Goal: Information Seeking & Learning: Learn about a topic

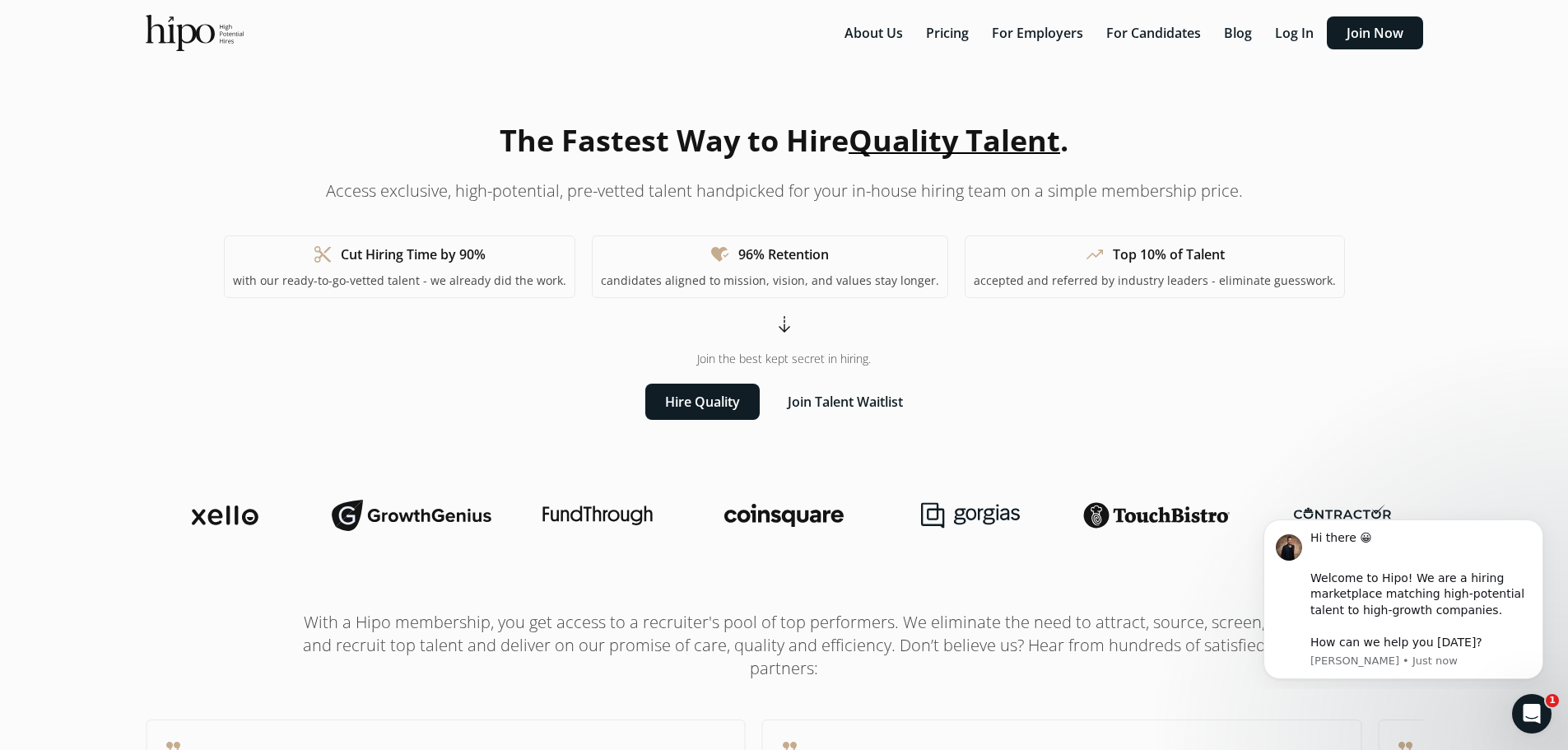
click at [1102, 409] on div "The Fastest Way to Hire Quality Talent . Access exclusive, high-potential, pre-…" at bounding box center [784, 268] width 1121 height 302
click at [1044, 39] on button "For Employers" at bounding box center [1037, 33] width 111 height 33
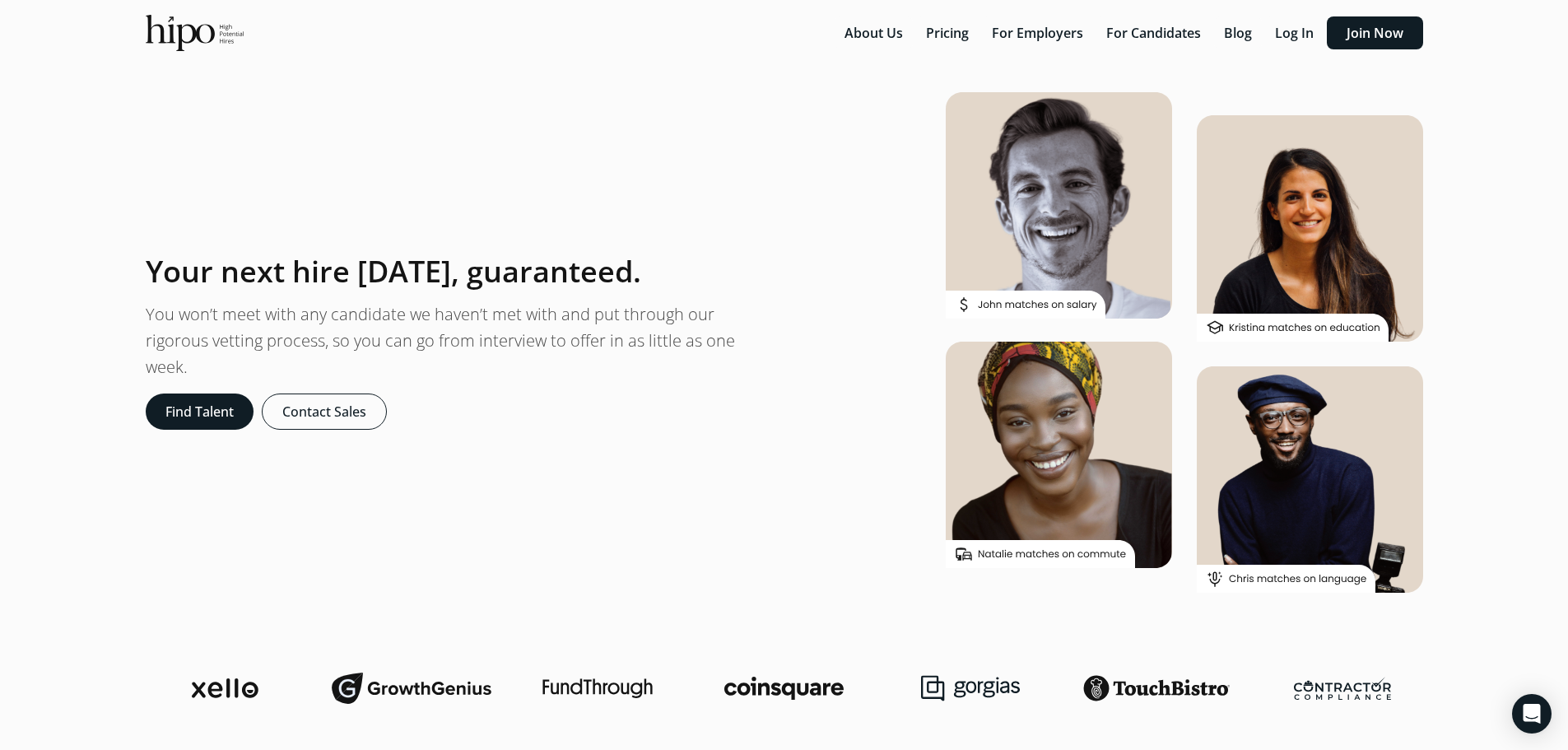
drag, startPoint x: 261, startPoint y: 151, endPoint x: 651, endPoint y: 134, distance: 390.4
click at [651, 134] on section "Your next hire in one week, guaranteed. You won’t meet with any candidate we ha…" at bounding box center [784, 342] width 1317 height 500
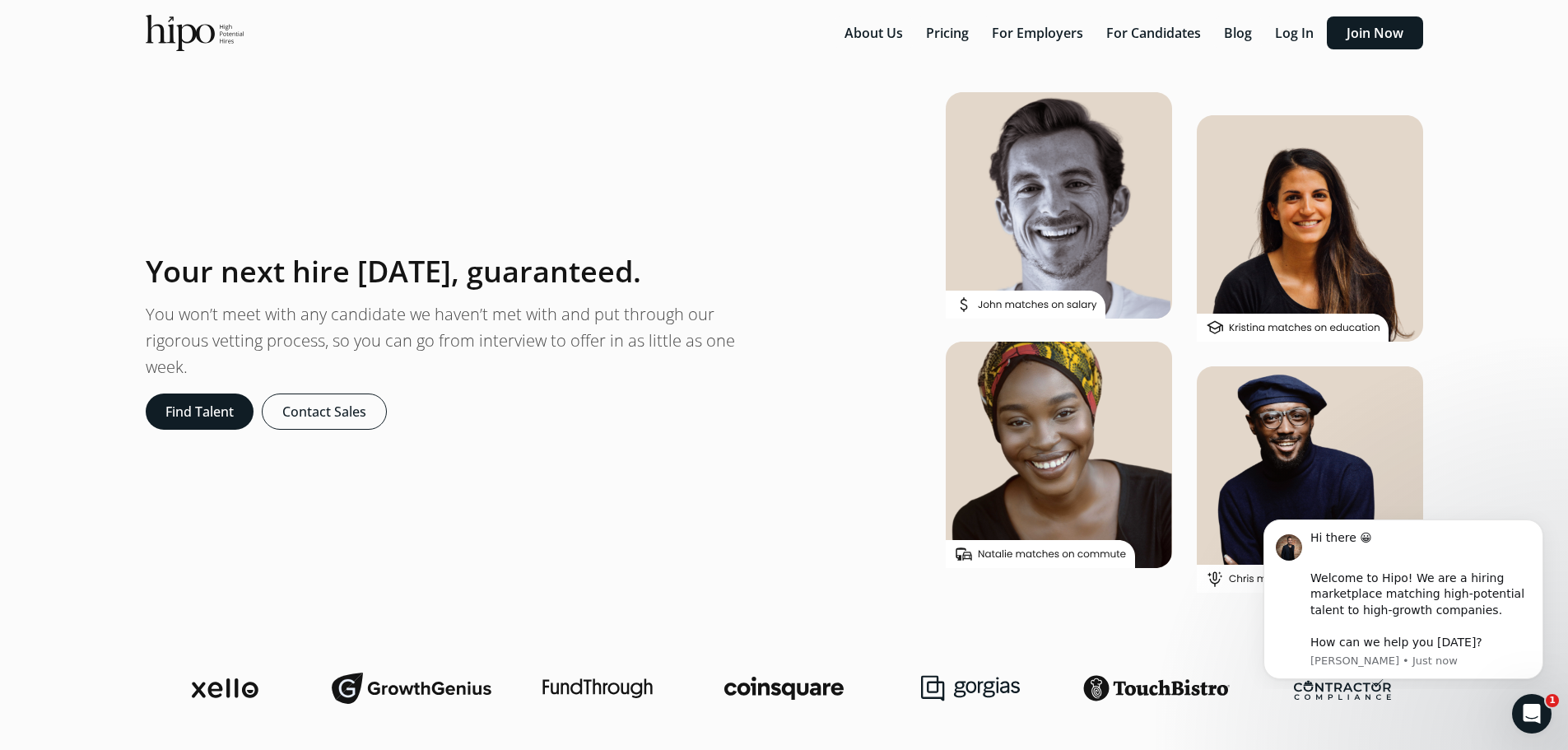
drag, startPoint x: 820, startPoint y: 274, endPoint x: 725, endPoint y: 275, distance: 95.0
click at [815, 274] on section "Your next hire in one week, guaranteed. You won’t meet with any candidate we ha…" at bounding box center [784, 342] width 1317 height 500
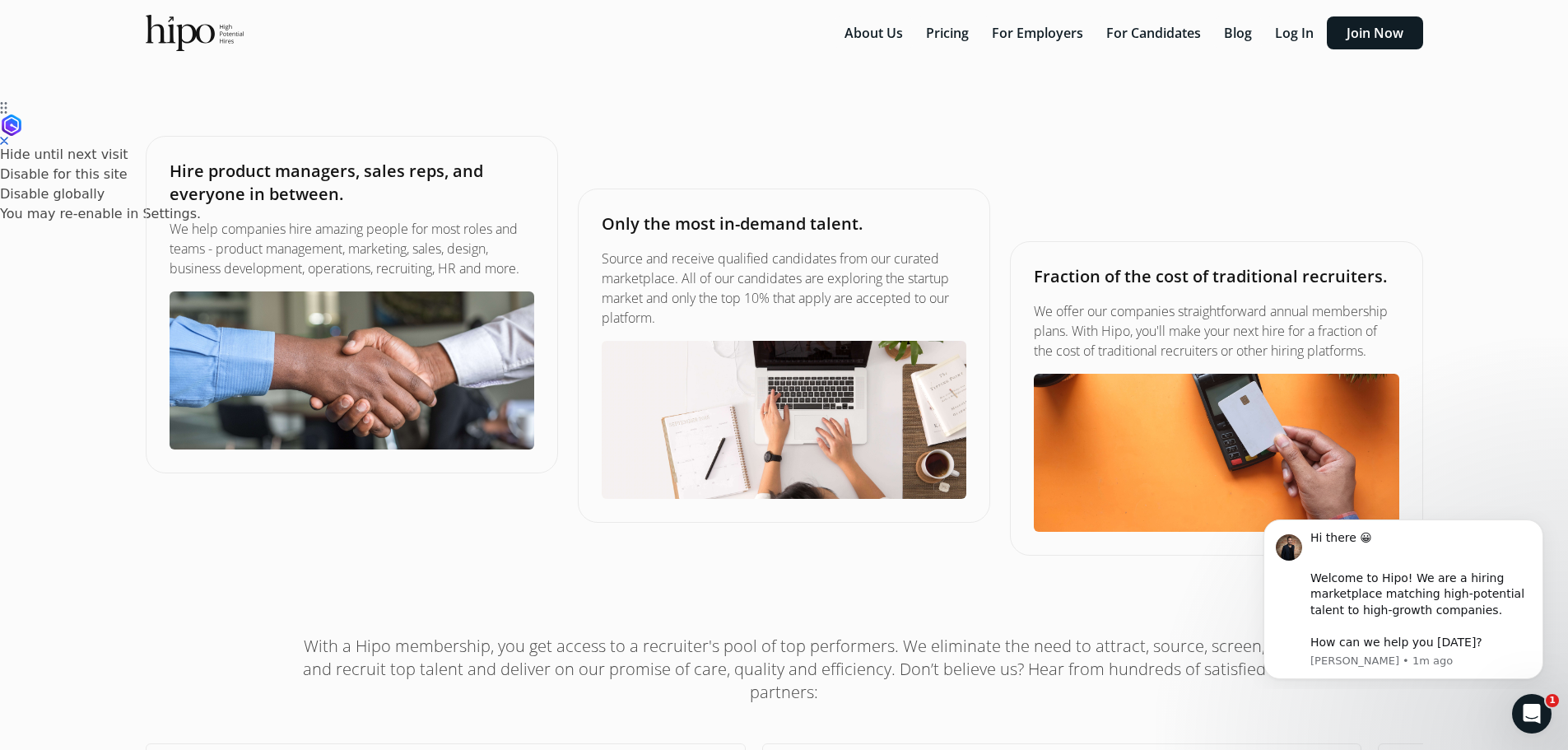
scroll to position [659, 0]
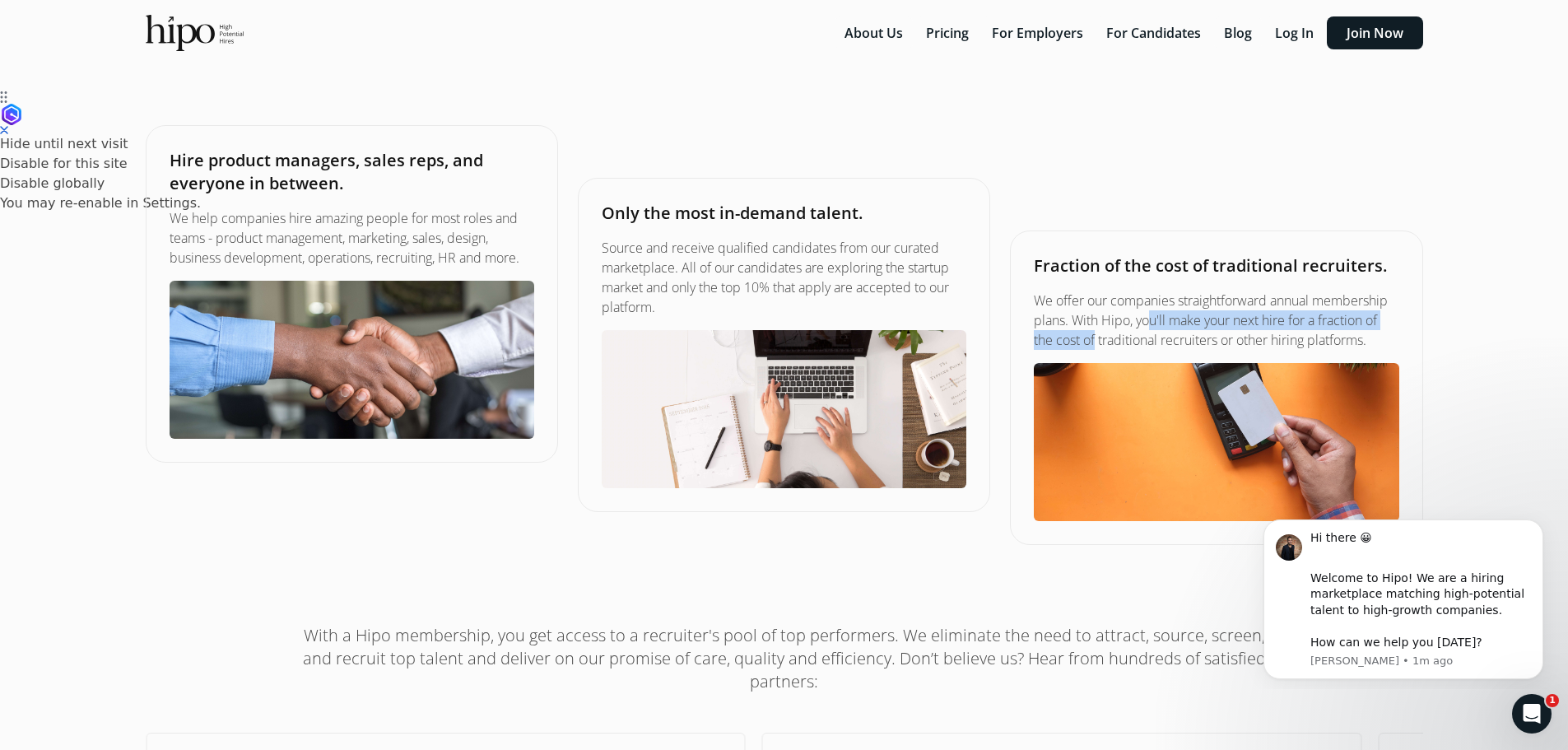
drag, startPoint x: 1080, startPoint y: 316, endPoint x: 1288, endPoint y: 323, distance: 208.1
click at [1390, 326] on p "We offer our companies straightforward annual membership plans. With Hipo, you'…" at bounding box center [1216, 320] width 365 height 59
drag, startPoint x: 1074, startPoint y: 344, endPoint x: 1385, endPoint y: 345, distance: 311.0
click at [1385, 345] on p "We offer our companies straightforward annual membership plans. With Hipo, you'…" at bounding box center [1216, 320] width 365 height 59
click at [1228, 305] on p "We offer our companies straightforward annual membership plans. With Hipo, you'…" at bounding box center [1216, 320] width 365 height 59
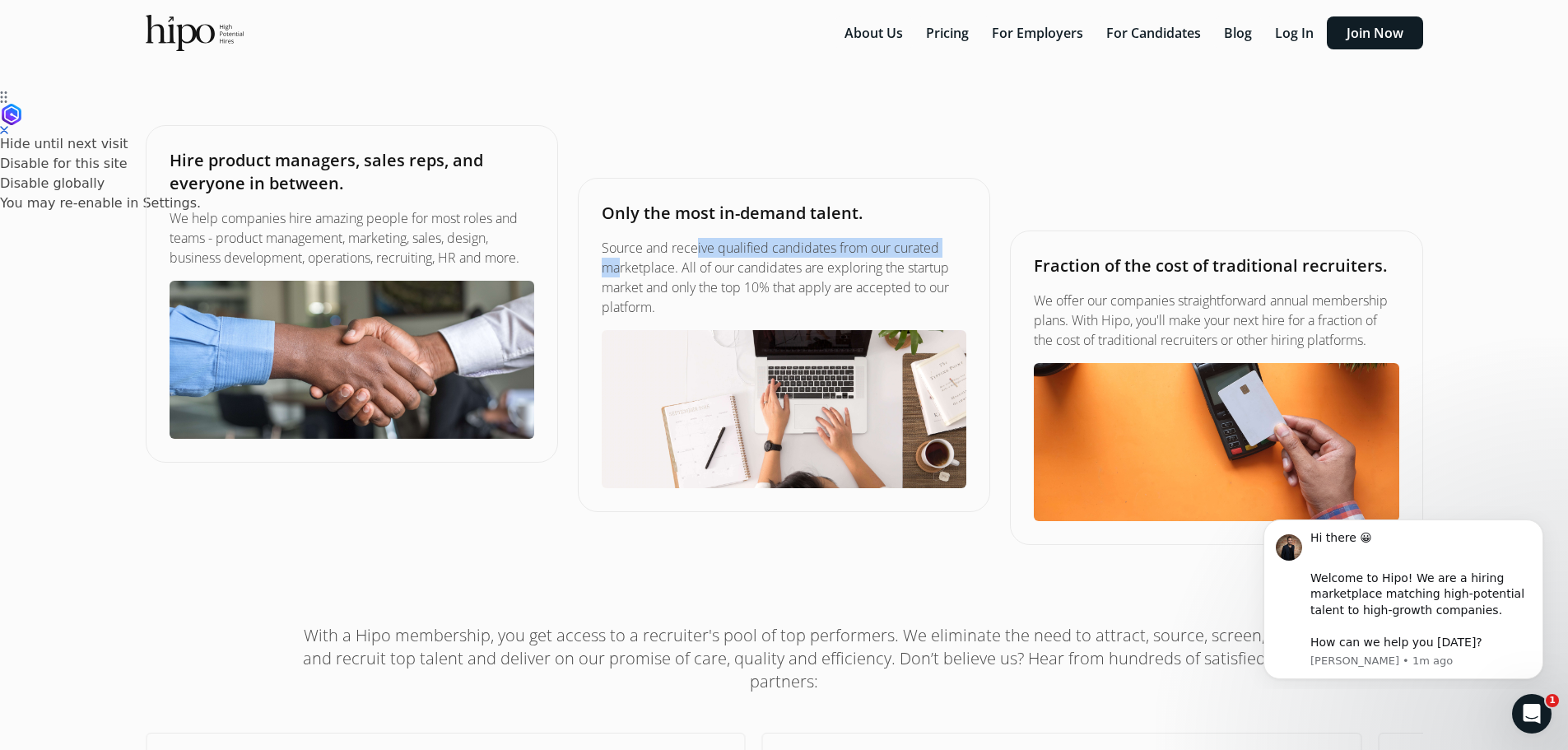
drag, startPoint x: 623, startPoint y: 248, endPoint x: 885, endPoint y: 248, distance: 262.0
click at [885, 248] on p "Source and receive qualified candidates from our curated marketplace. All of ou…" at bounding box center [784, 278] width 365 height 79
drag, startPoint x: 677, startPoint y: 271, endPoint x: 934, endPoint y: 276, distance: 257.0
click at [934, 276] on p "Source and receive qualified candidates from our curated marketplace. All of ou…" at bounding box center [784, 278] width 365 height 79
drag, startPoint x: 633, startPoint y: 292, endPoint x: 829, endPoint y: 292, distance: 196.0
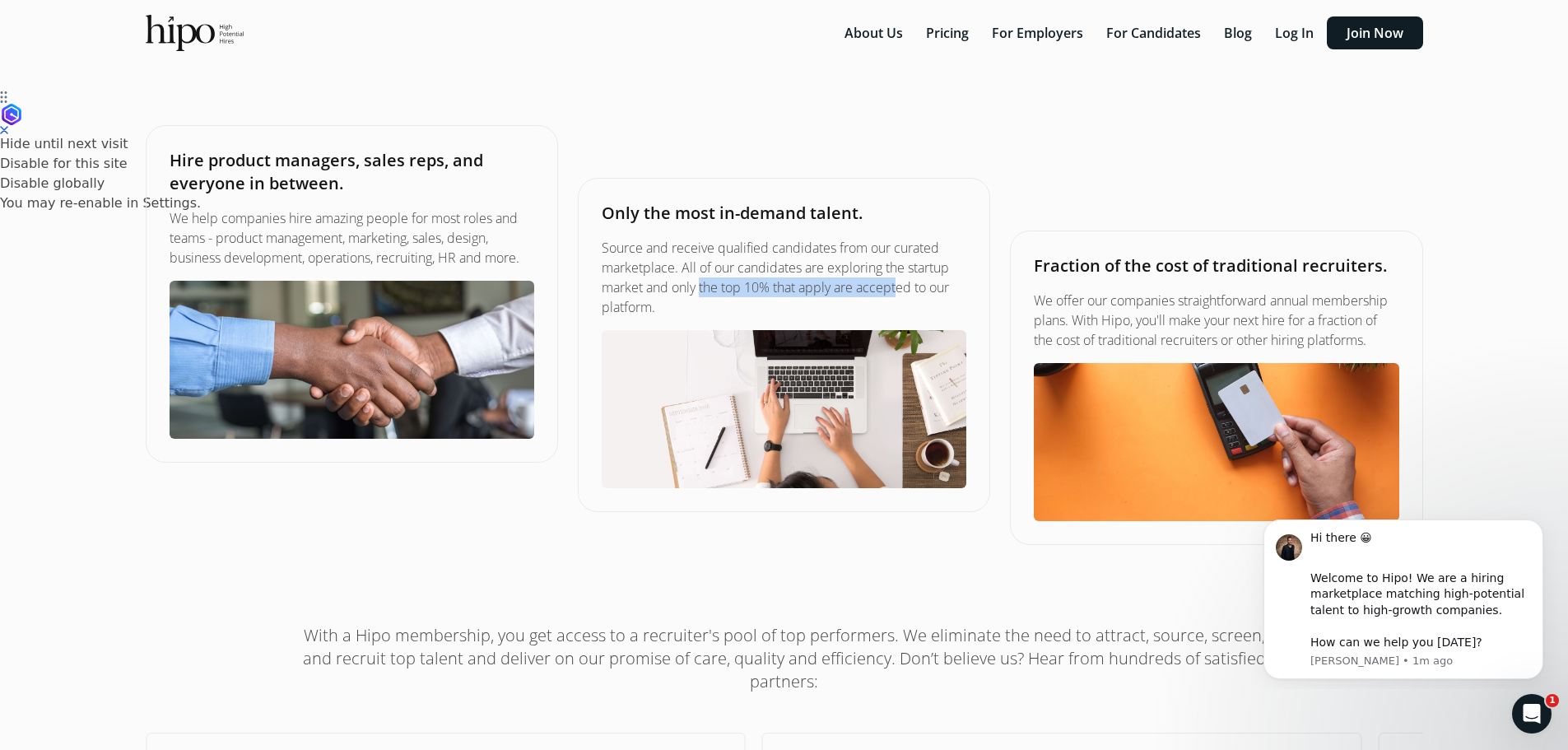
click at [829, 292] on p "Source and receive qualified candidates from our curated marketplace. All of ou…" at bounding box center [784, 278] width 365 height 79
click at [851, 291] on p "Source and receive qualified candidates from our curated marketplace. All of ou…" at bounding box center [784, 278] width 365 height 79
drag, startPoint x: 676, startPoint y: 291, endPoint x: 836, endPoint y: 292, distance: 160.0
click at [836, 292] on p "Source and receive qualified candidates from our curated marketplace. All of ou…" at bounding box center [784, 278] width 365 height 79
click at [849, 289] on p "Source and receive qualified candidates from our curated marketplace. All of ou…" at bounding box center [784, 278] width 365 height 79
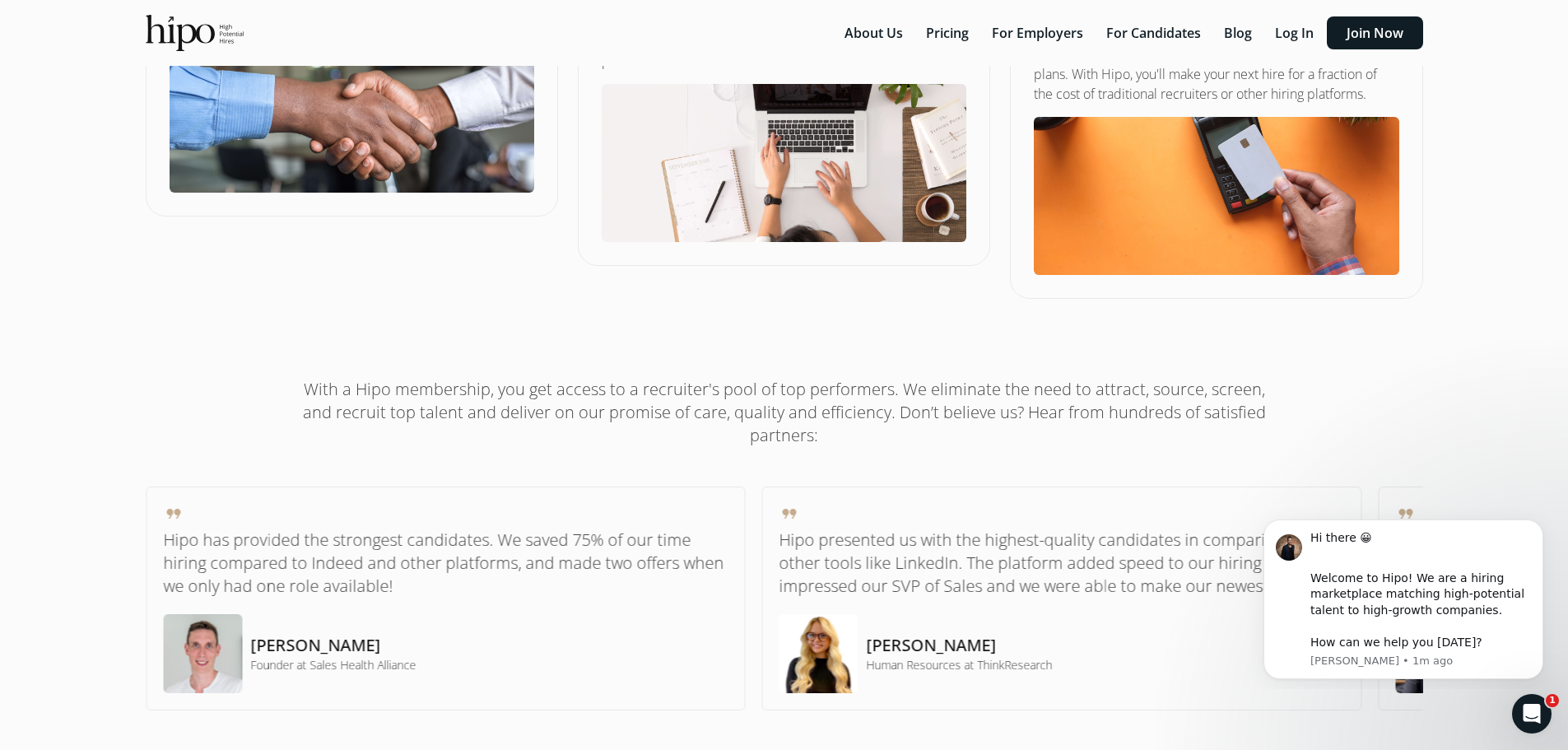
scroll to position [905, 0]
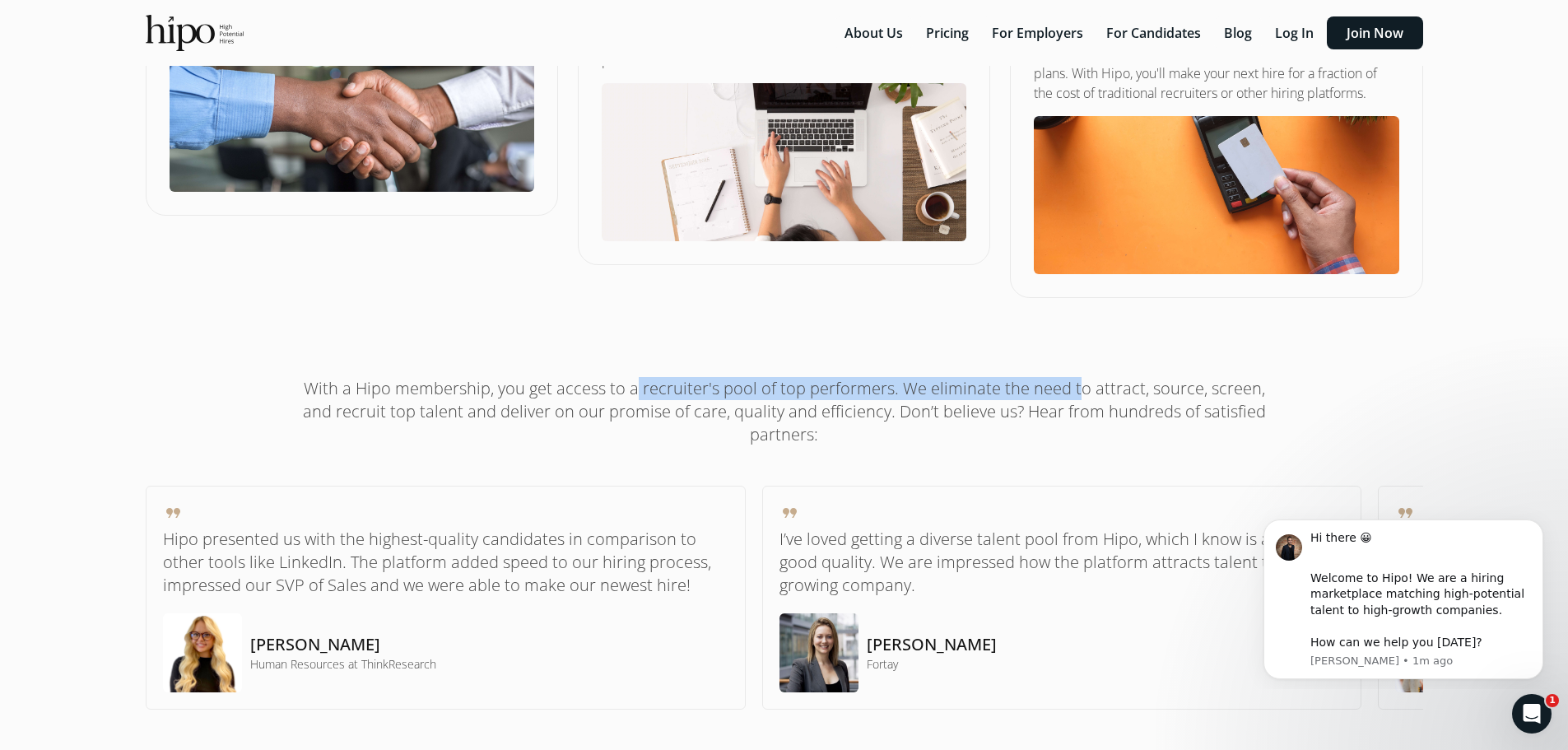
drag, startPoint x: 573, startPoint y: 387, endPoint x: 1017, endPoint y: 376, distance: 444.1
click at [1011, 377] on h1 "With a Hipo membership, you get access to a recruiter's pool of top performers.…" at bounding box center [784, 411] width 988 height 69
click at [1139, 377] on h1 "With a Hipo membership, you get access to a recruiter's pool of top performers.…" at bounding box center [784, 411] width 988 height 69
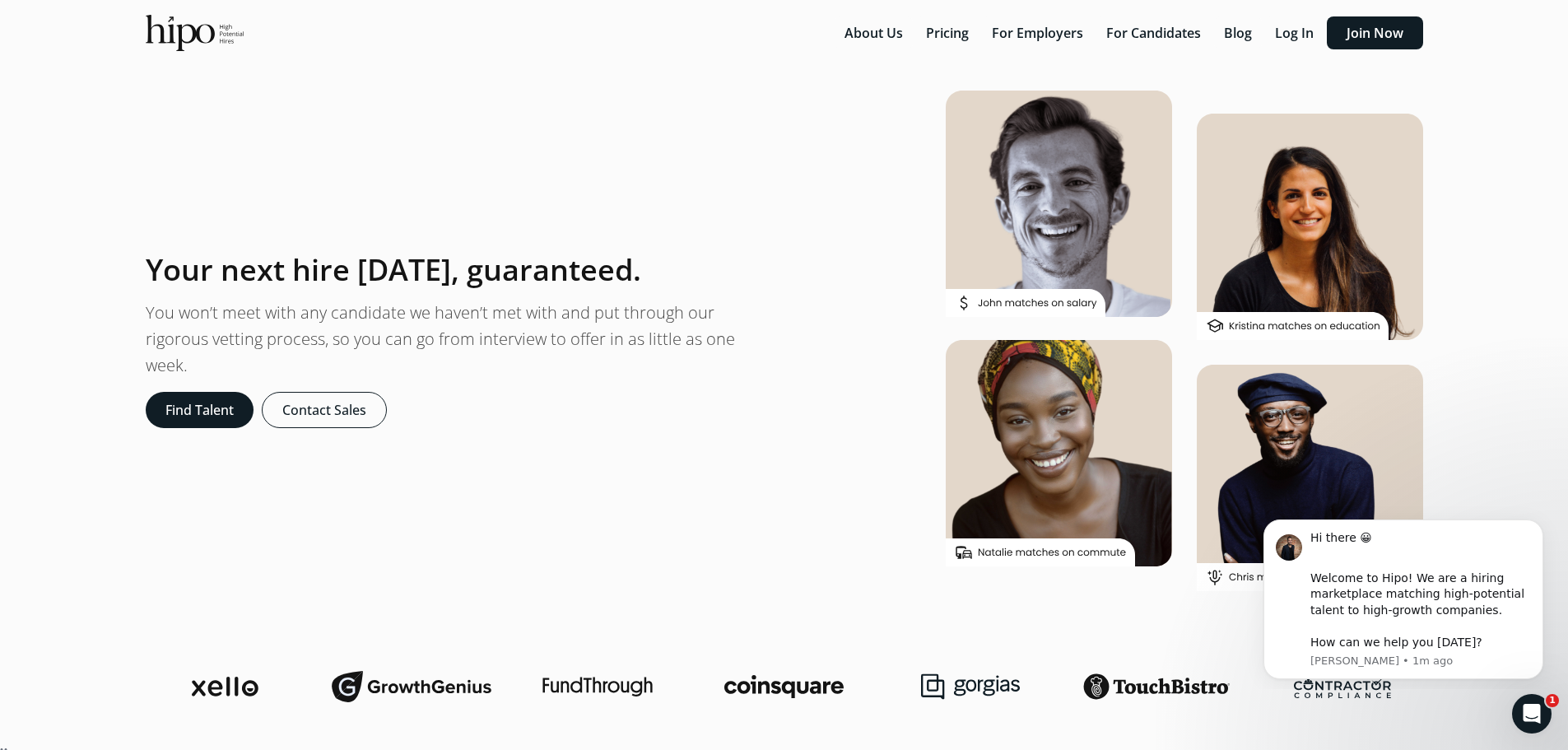
scroll to position [0, 0]
